Goal: Task Accomplishment & Management: Manage account settings

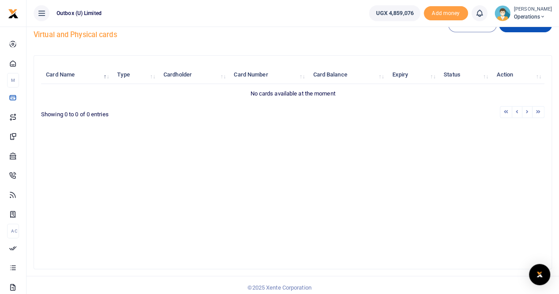
scroll to position [26, 0]
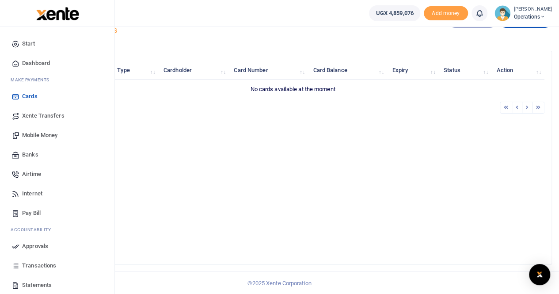
click at [37, 133] on span "Mobile Money" at bounding box center [39, 135] width 35 height 9
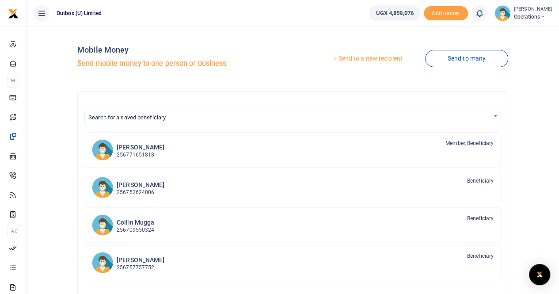
click at [374, 57] on link "Send to a new recipient" at bounding box center [366, 59] width 115 height 16
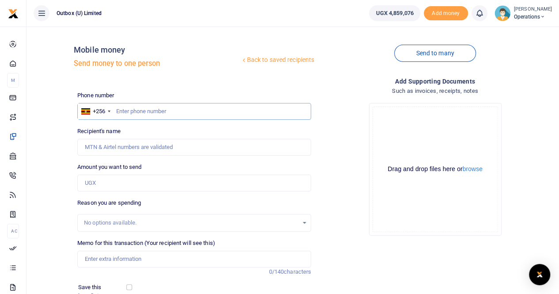
click at [121, 110] on input "text" at bounding box center [194, 111] width 234 height 17
type input "774873296"
type input "Dan Ssendegeya"
type input "774873296"
click at [122, 182] on input "Amount you want to send" at bounding box center [194, 183] width 234 height 17
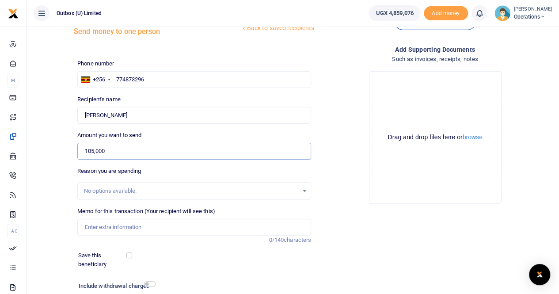
scroll to position [44, 0]
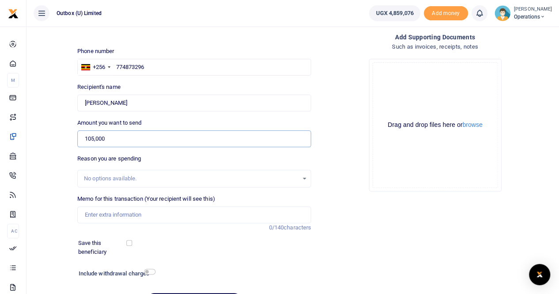
type input "105,000"
click at [119, 213] on input "Memo for this transaction (Your recipient will see this)" at bounding box center [194, 214] width 234 height 17
click at [123, 214] on input "OULOPS Purchse of Drinking Water" at bounding box center [194, 214] width 234 height 17
click at [187, 213] on input "OULOPS Purchase of Drinking Water" at bounding box center [194, 214] width 234 height 17
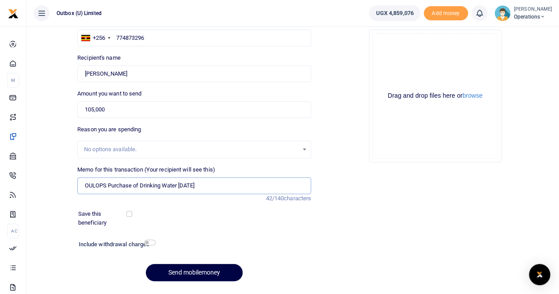
scroll to position [96, 0]
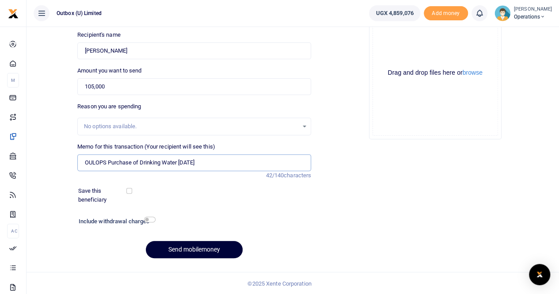
type input "OULOPS Purchase of Drinking Water Dec 2024"
click at [191, 246] on button "Send mobilemoney" at bounding box center [194, 249] width 97 height 17
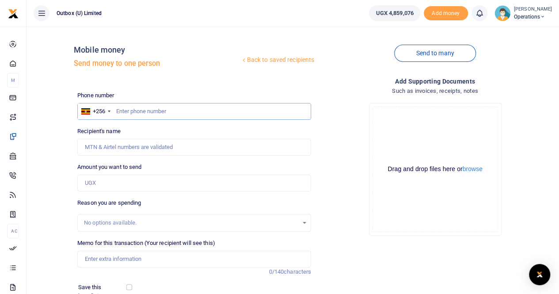
click at [144, 110] on input "text" at bounding box center [194, 111] width 234 height 17
type input "774873296"
type input "[PERSON_NAME]"
type input "774873296"
click at [116, 183] on input "Amount you want to send" at bounding box center [194, 183] width 234 height 17
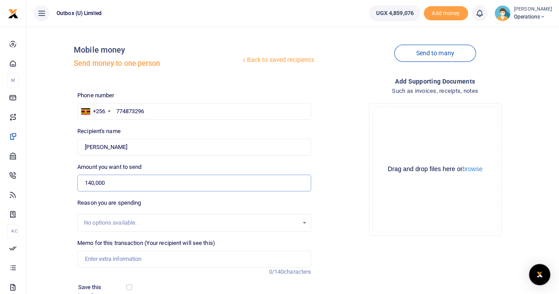
scroll to position [44, 0]
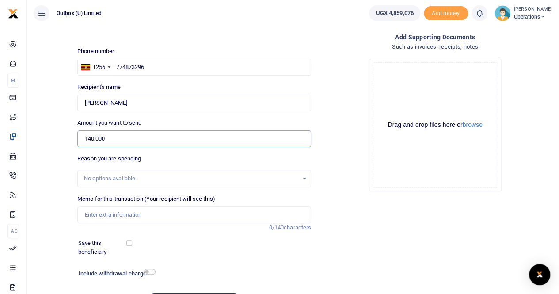
type input "140,000"
click at [116, 211] on input "Memo for this transaction (Your recipient will see this)" at bounding box center [194, 214] width 234 height 17
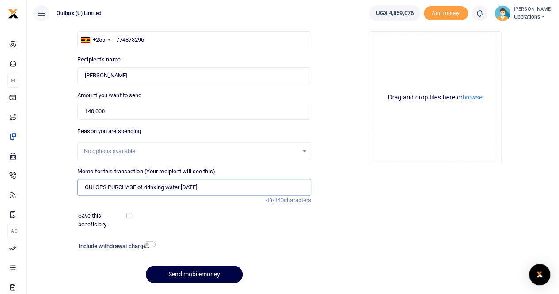
scroll to position [96, 0]
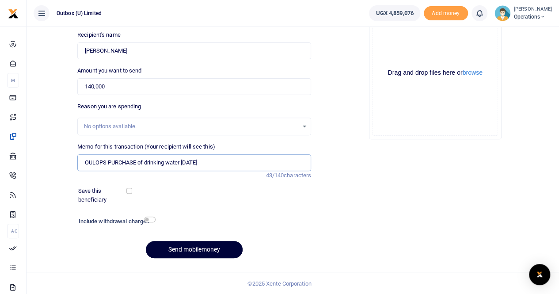
type input "OULOPS PURCHASE of drinking water July 2025"
click at [186, 249] on button "Send mobilemoney" at bounding box center [194, 249] width 97 height 17
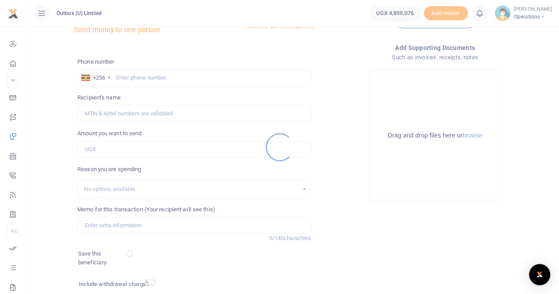
scroll to position [8, 0]
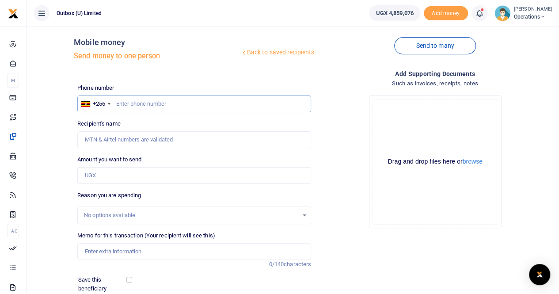
click at [124, 103] on input "text" at bounding box center [194, 103] width 234 height 17
type input "774873296"
type input "[PERSON_NAME]"
type input "774873296"
click at [97, 175] on input "Amount you want to send" at bounding box center [194, 175] width 234 height 17
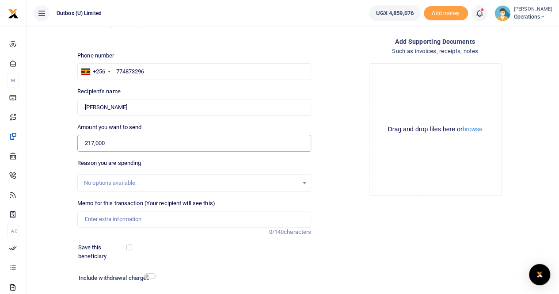
scroll to position [52, 0]
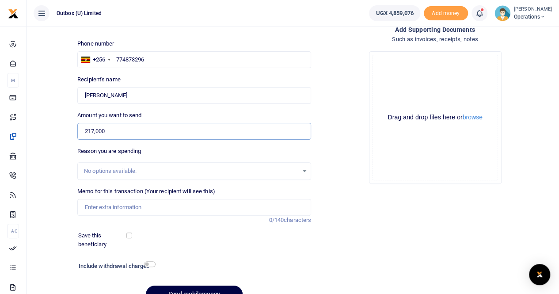
type input "217,000"
click at [107, 209] on input "Memo for this transaction (Your recipient will see this)" at bounding box center [194, 207] width 234 height 17
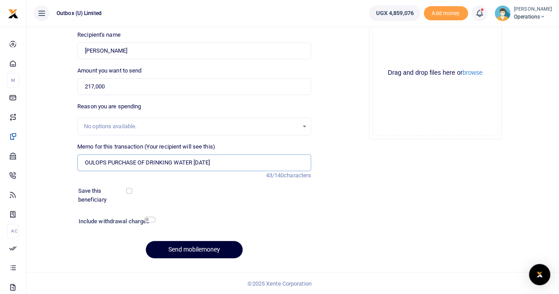
scroll to position [96, 0]
type input "OULOPS PURCHASE OF DRINKING WATER AUGUST 25"
click at [193, 250] on button "Send mobilemoney" at bounding box center [194, 249] width 97 height 17
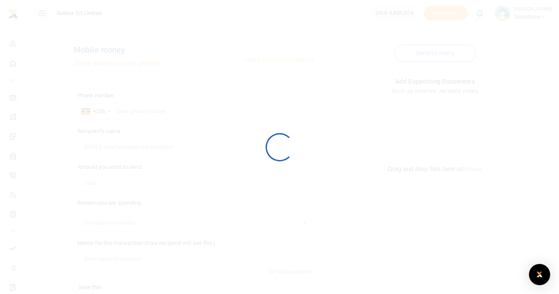
scroll to position [96, 0]
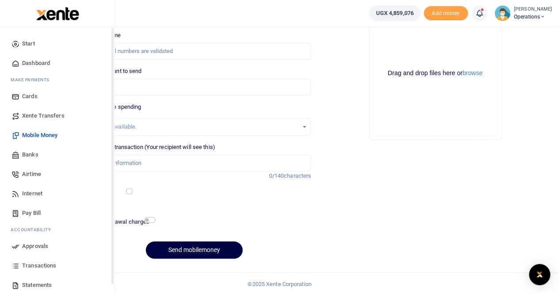
click at [42, 62] on span "Dashboard" at bounding box center [36, 63] width 28 height 9
click at [32, 62] on span "Dashboard" at bounding box center [36, 63] width 28 height 9
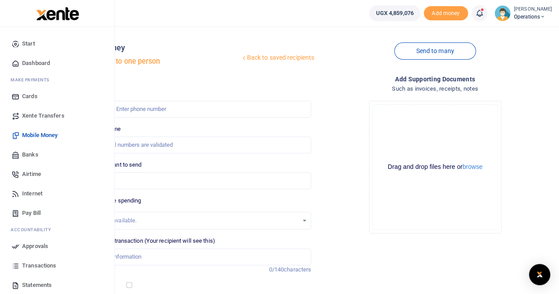
scroll to position [0, 0]
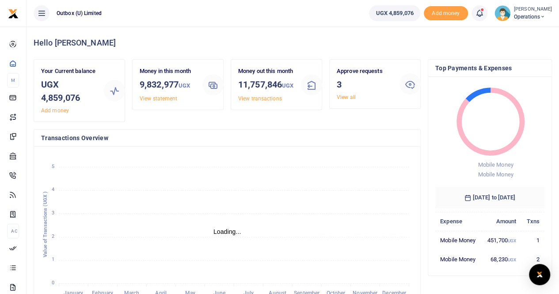
scroll to position [7, 7]
click at [352, 96] on link "View all" at bounding box center [346, 97] width 19 height 6
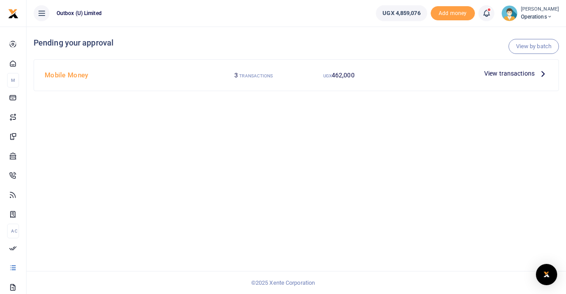
click at [509, 76] on span "View transactions" at bounding box center [509, 73] width 50 height 10
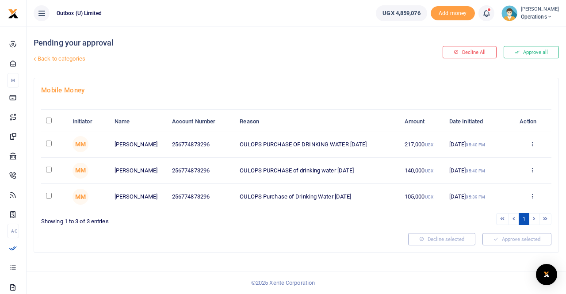
click at [48, 120] on input "\a \a : activate to sort column descending" at bounding box center [49, 121] width 6 height 6
checkbox input "true"
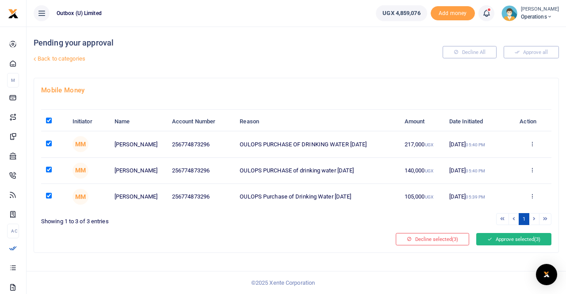
click at [499, 236] on button "Approve selected (3)" at bounding box center [513, 239] width 75 height 12
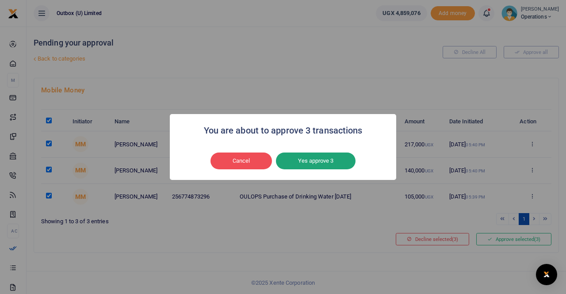
click at [320, 159] on button "Yes approve 3" at bounding box center [316, 160] width 80 height 17
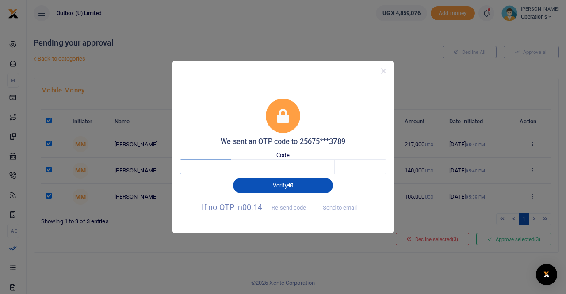
drag, startPoint x: 202, startPoint y: 171, endPoint x: 197, endPoint y: 163, distance: 8.6
click at [202, 170] on input "text" at bounding box center [205, 166] width 52 height 15
type input "2"
type input "8"
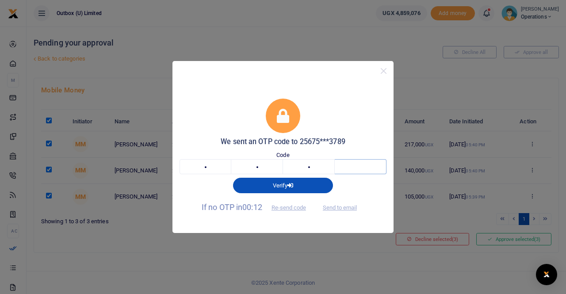
type input "0"
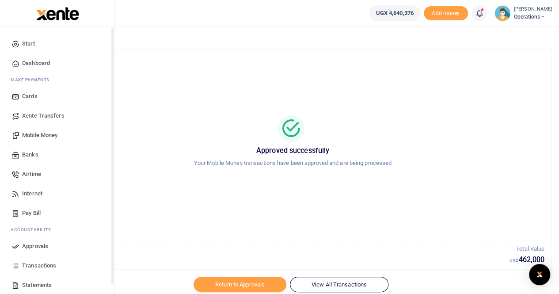
click at [29, 61] on span "Dashboard" at bounding box center [36, 63] width 28 height 9
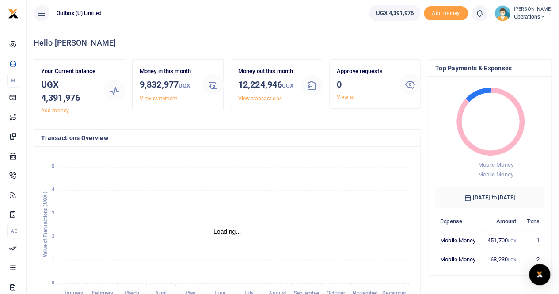
click at [535, 13] on span "Operations" at bounding box center [533, 17] width 38 height 8
click at [511, 61] on link "Logout" at bounding box center [512, 64] width 70 height 12
